Goal: Information Seeking & Learning: Check status

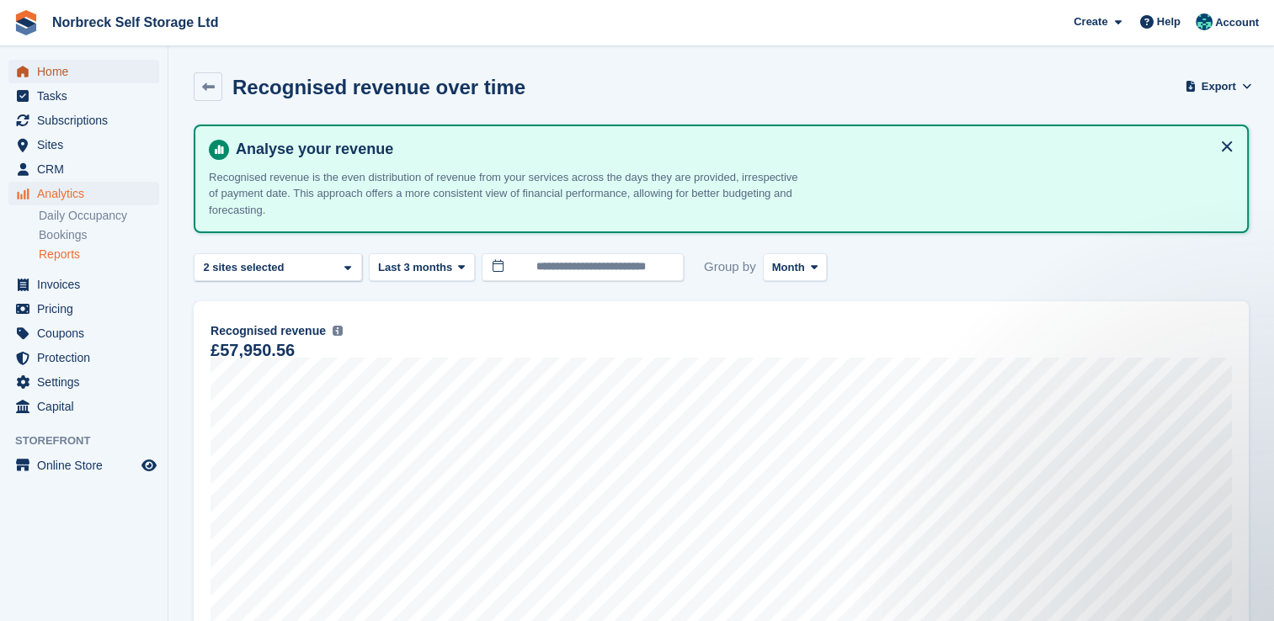
click at [66, 66] on span "Home" at bounding box center [87, 72] width 101 height 24
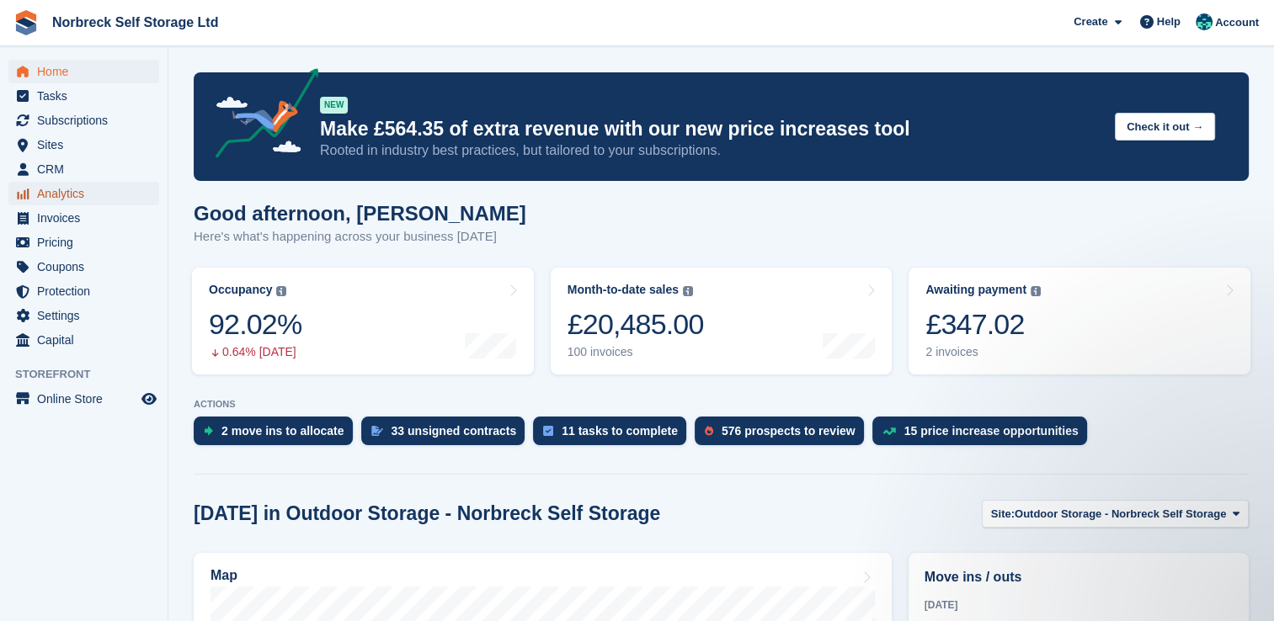
click at [57, 190] on span "Analytics" at bounding box center [87, 194] width 101 height 24
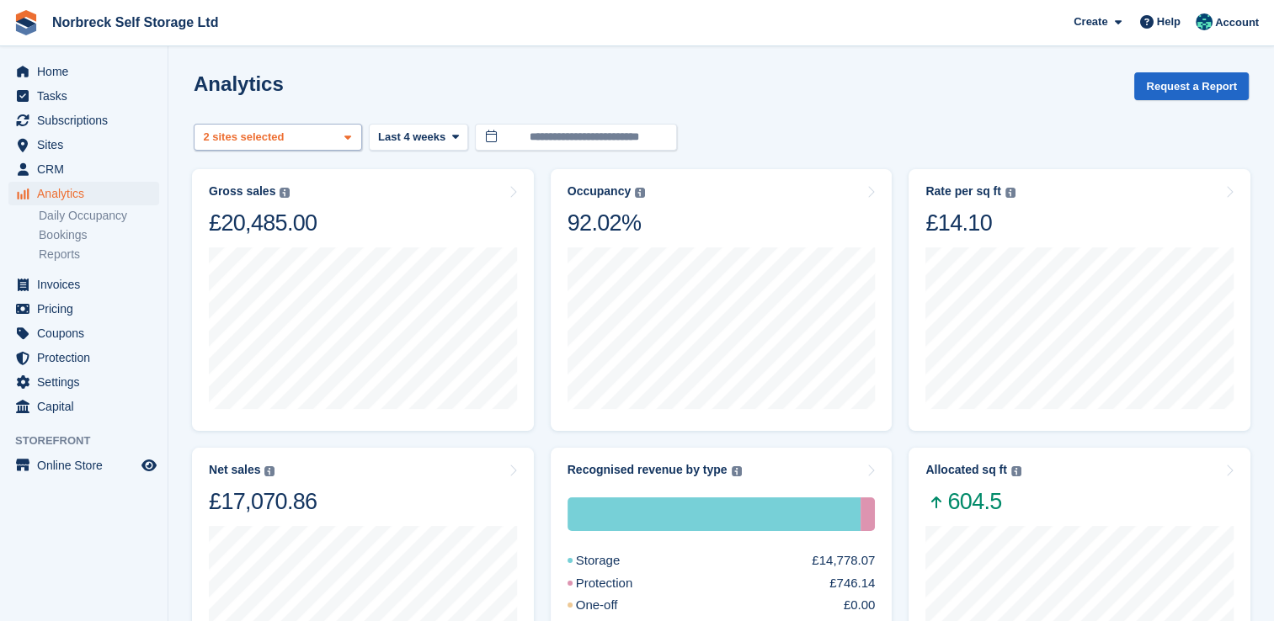
click at [347, 133] on icon at bounding box center [347, 137] width 7 height 11
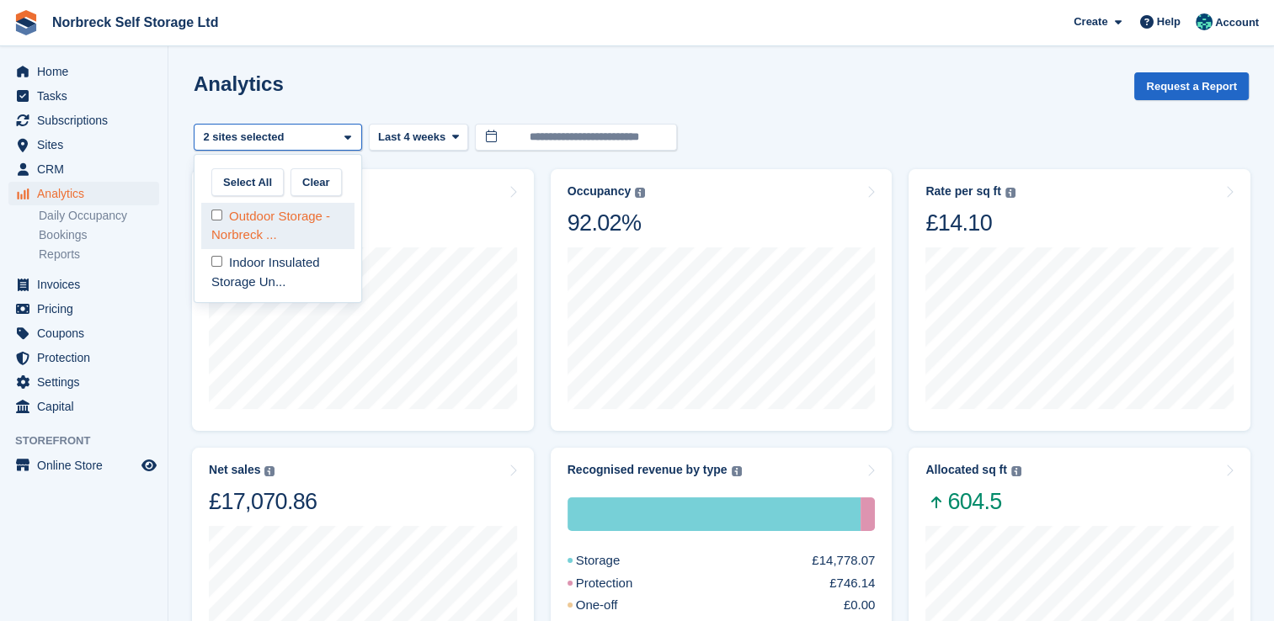
click at [330, 233] on div "Outdoor Storage - Norbreck ..." at bounding box center [277, 226] width 153 height 46
select select "****"
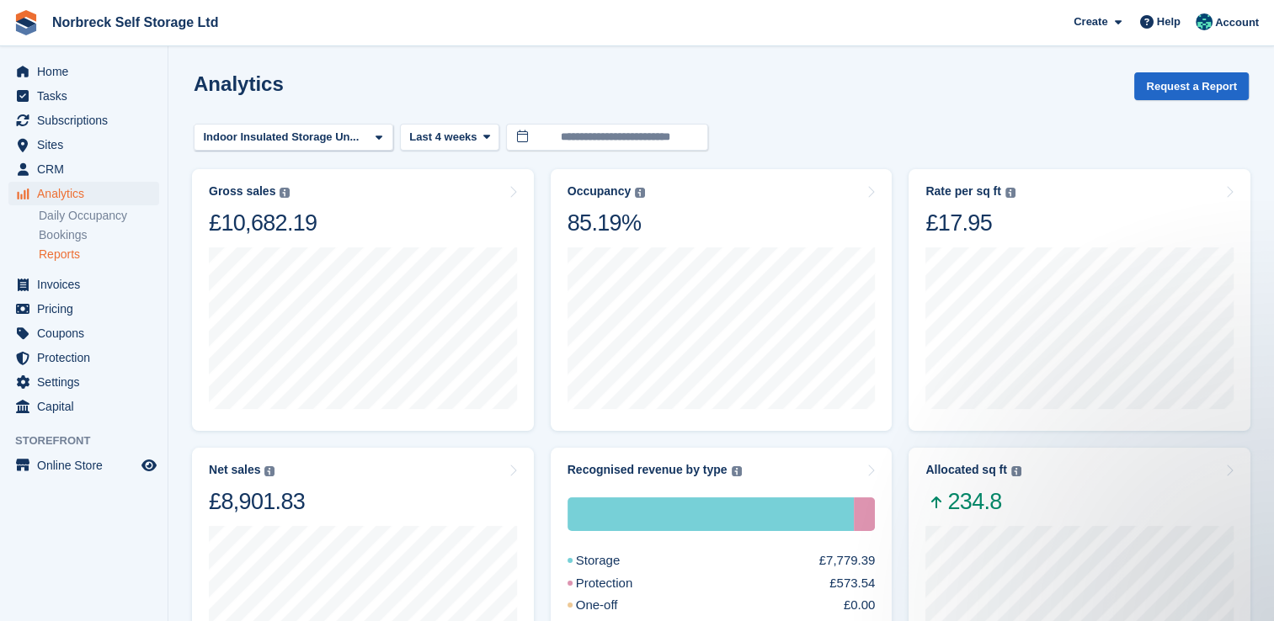
click at [80, 252] on link "Reports" at bounding box center [99, 255] width 120 height 16
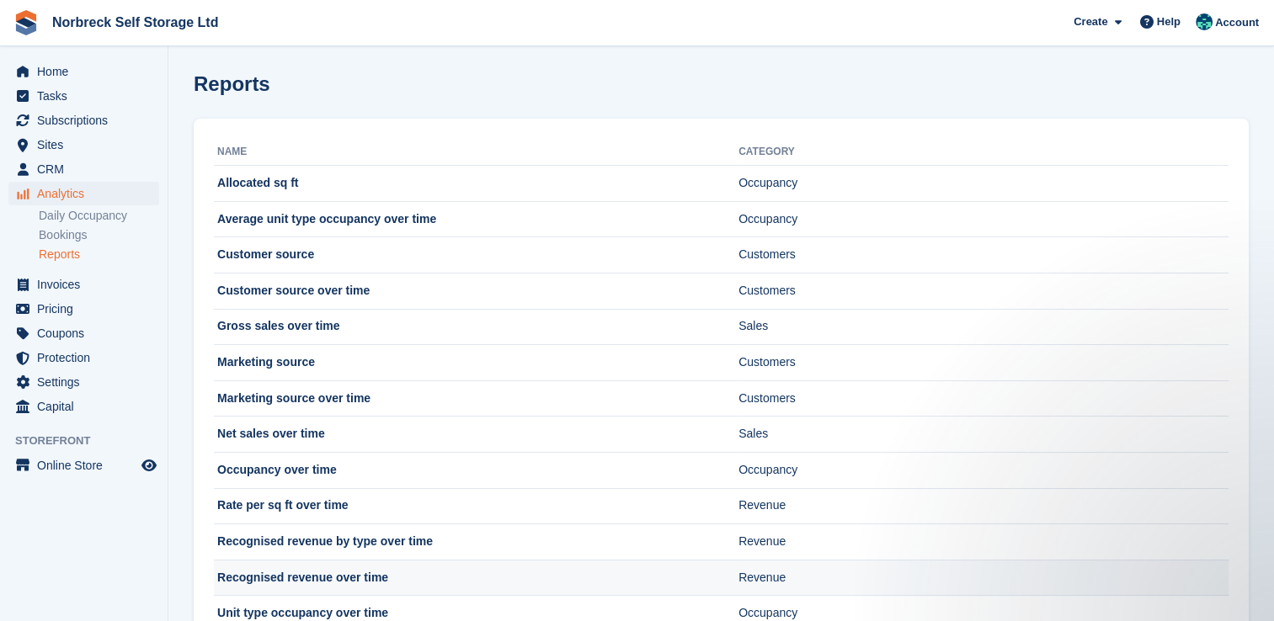
click at [358, 576] on td "Recognised revenue over time" at bounding box center [476, 578] width 524 height 36
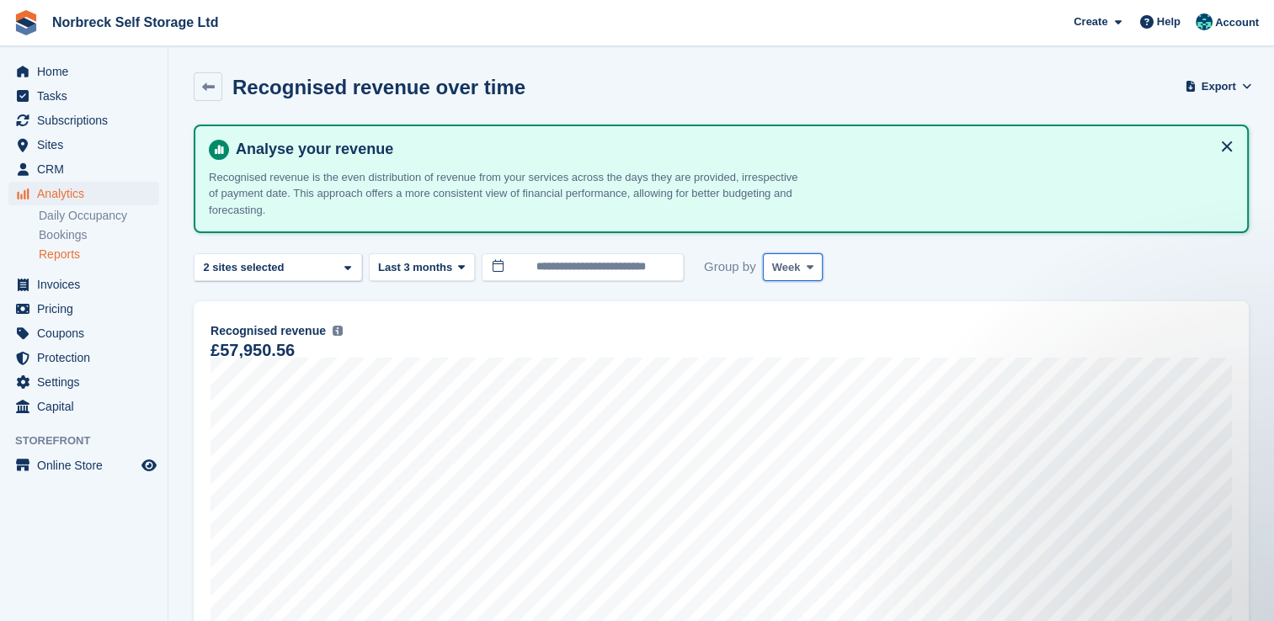
click at [808, 261] on span at bounding box center [809, 266] width 13 height 13
click at [779, 353] on link "Month" at bounding box center [843, 368] width 146 height 30
click at [57, 77] on span "Home" at bounding box center [87, 72] width 101 height 24
